Goal: Find specific page/section

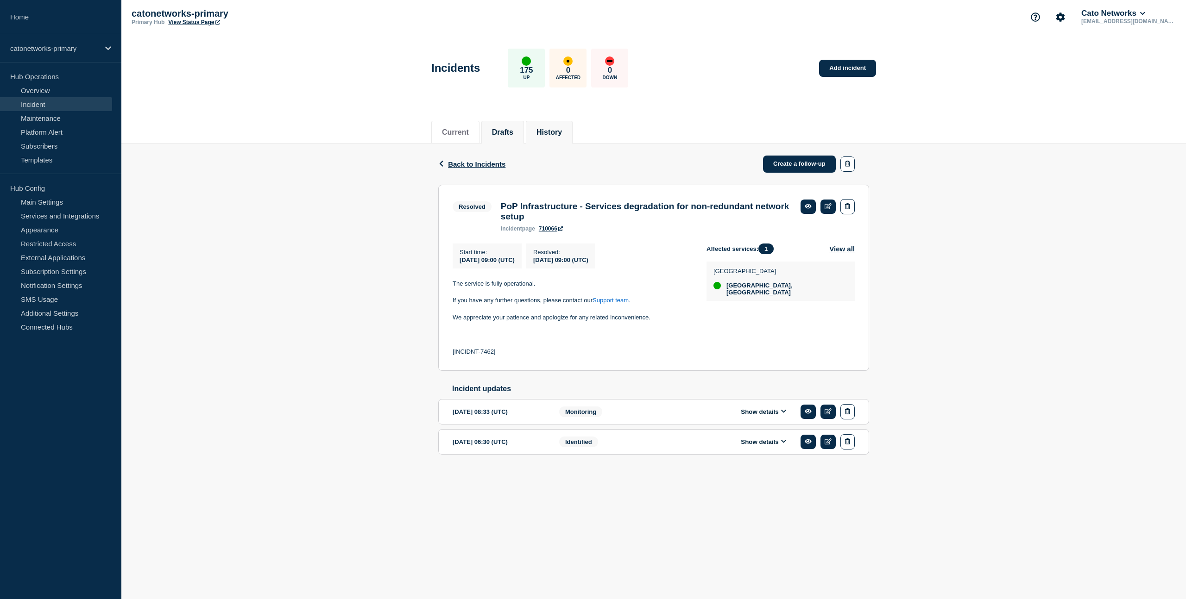
click at [507, 136] on li "Drafts" at bounding box center [502, 132] width 43 height 23
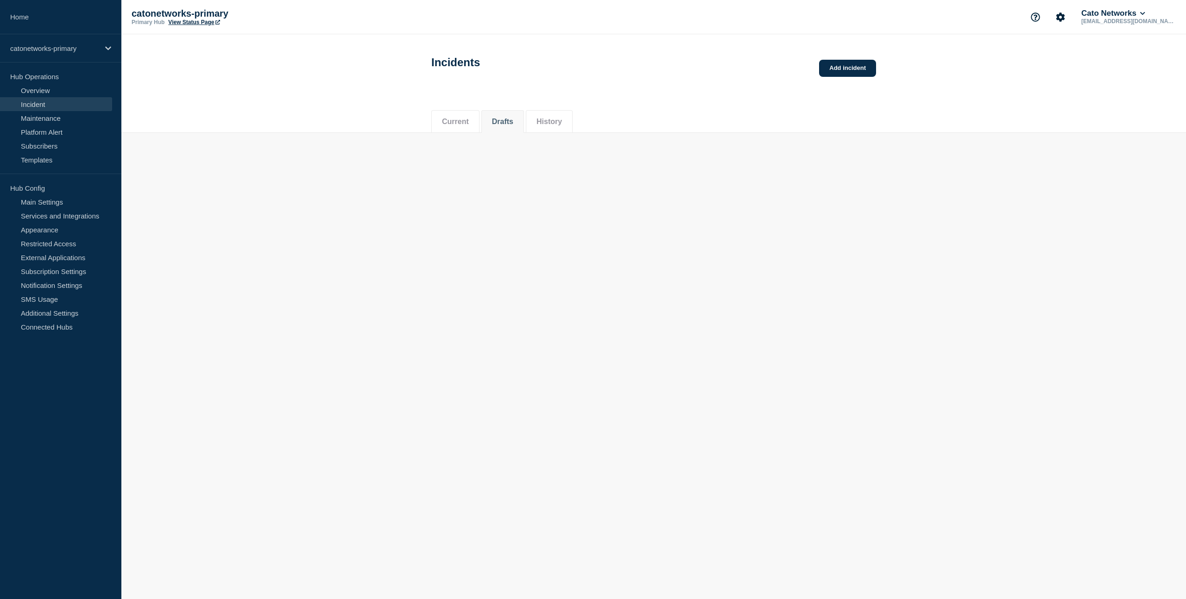
click at [460, 127] on li "Current" at bounding box center [455, 121] width 48 height 23
